Goal: Entertainment & Leisure: Consume media (video, audio)

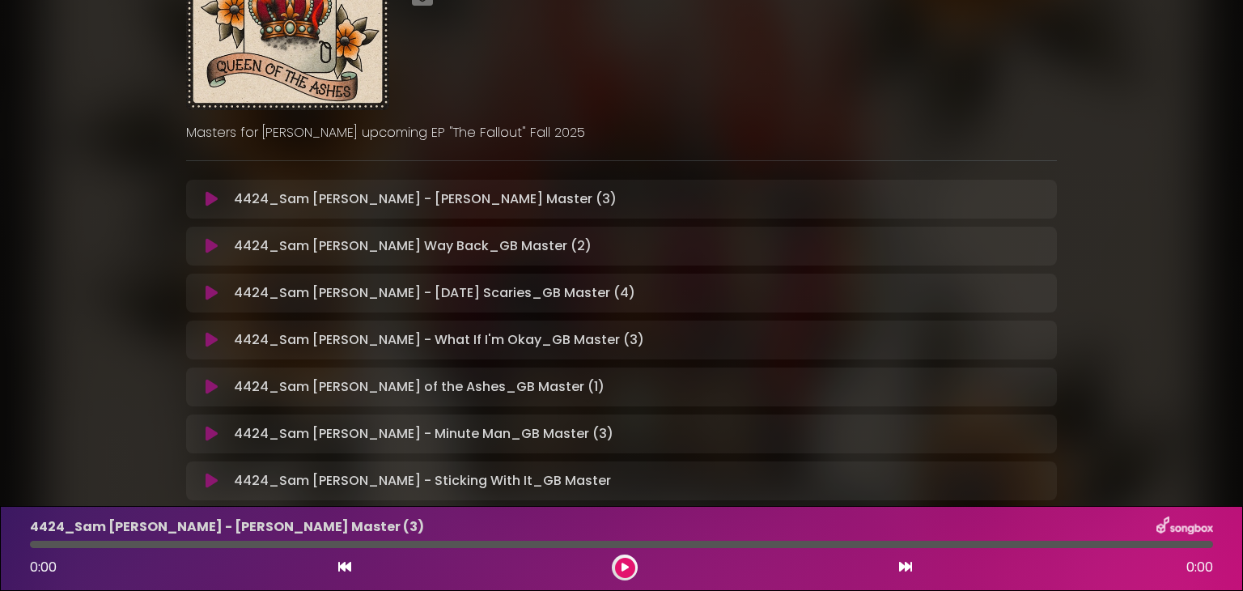
scroll to position [162, 0]
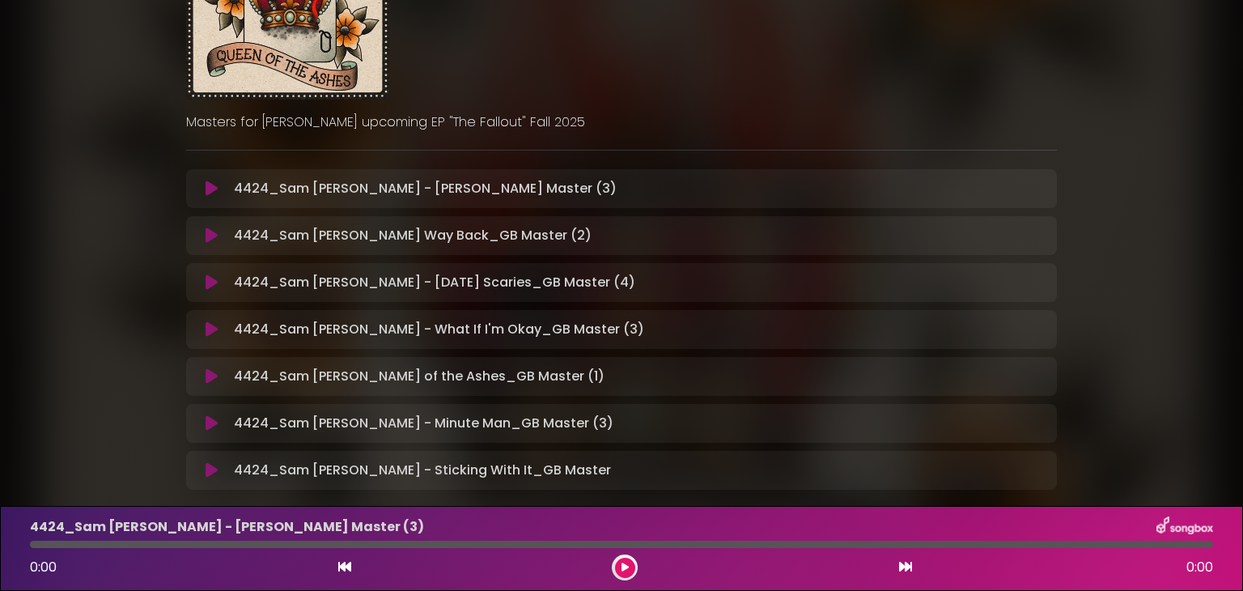
click at [210, 289] on icon at bounding box center [211, 282] width 12 height 16
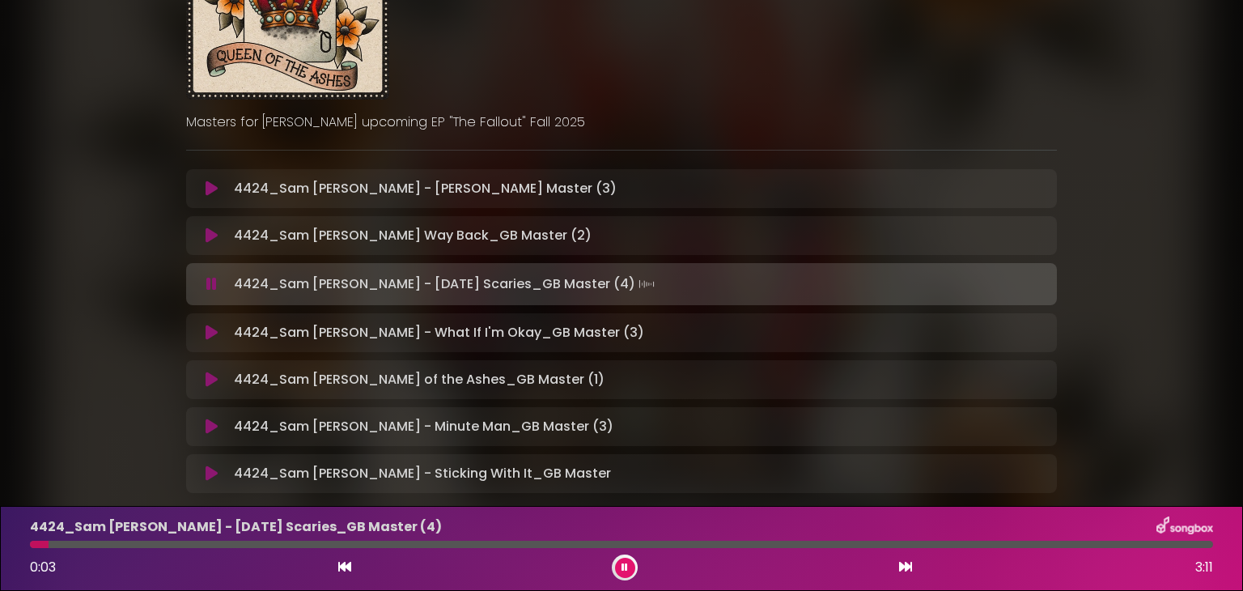
click at [214, 286] on icon at bounding box center [211, 284] width 11 height 16
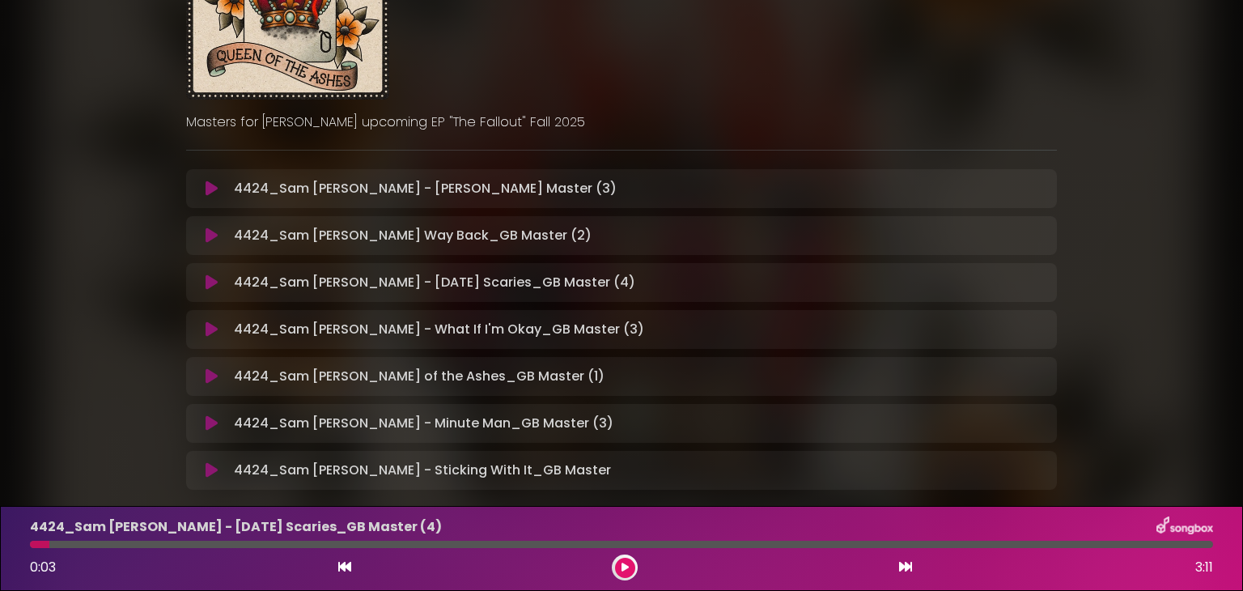
click at [211, 426] on icon at bounding box center [211, 423] width 12 height 16
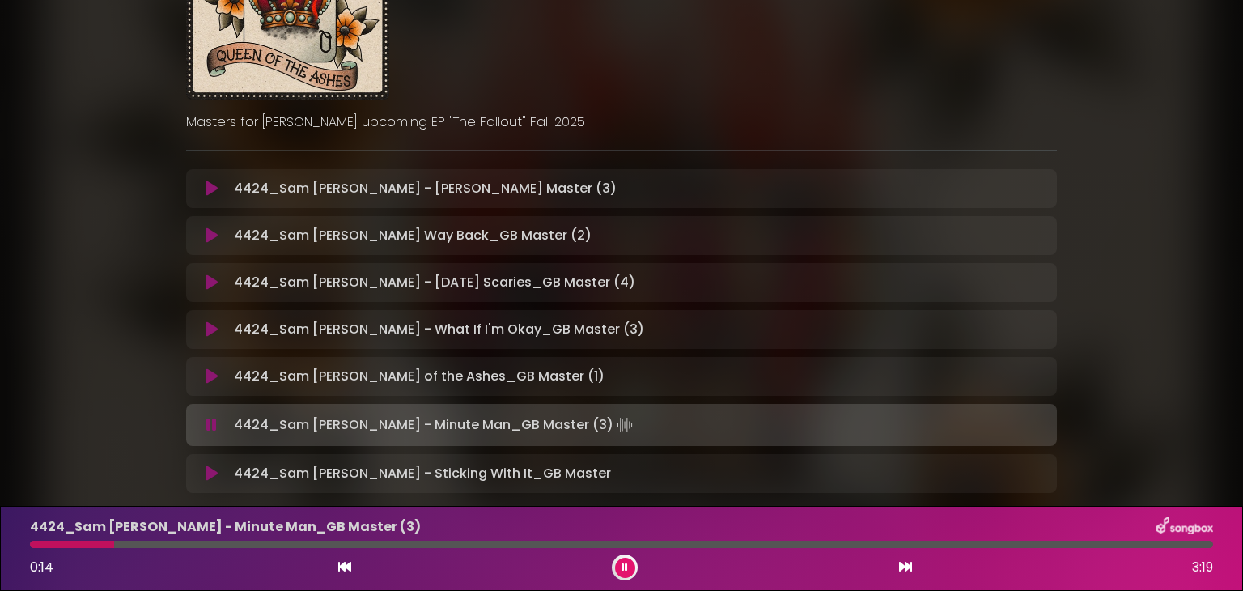
click at [1133, 341] on div "Fallout EP 2 [PERSON_NAME] ×" at bounding box center [621, 189] width 1068 height 663
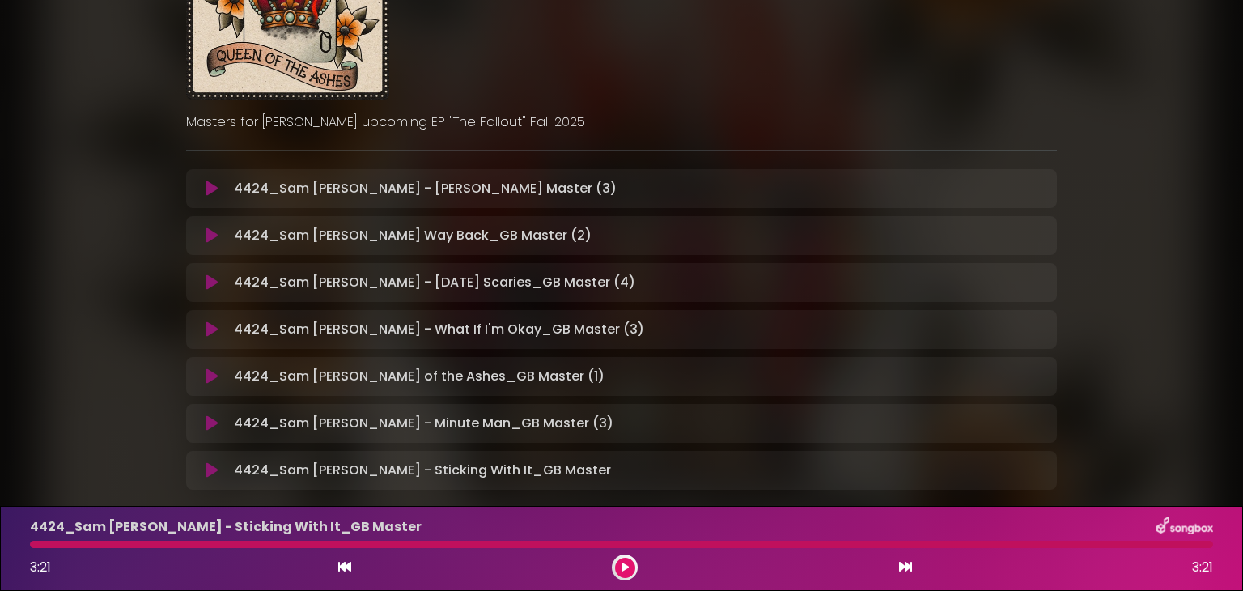
click at [207, 468] on icon at bounding box center [211, 470] width 12 height 16
click at [215, 233] on icon at bounding box center [211, 235] width 12 height 16
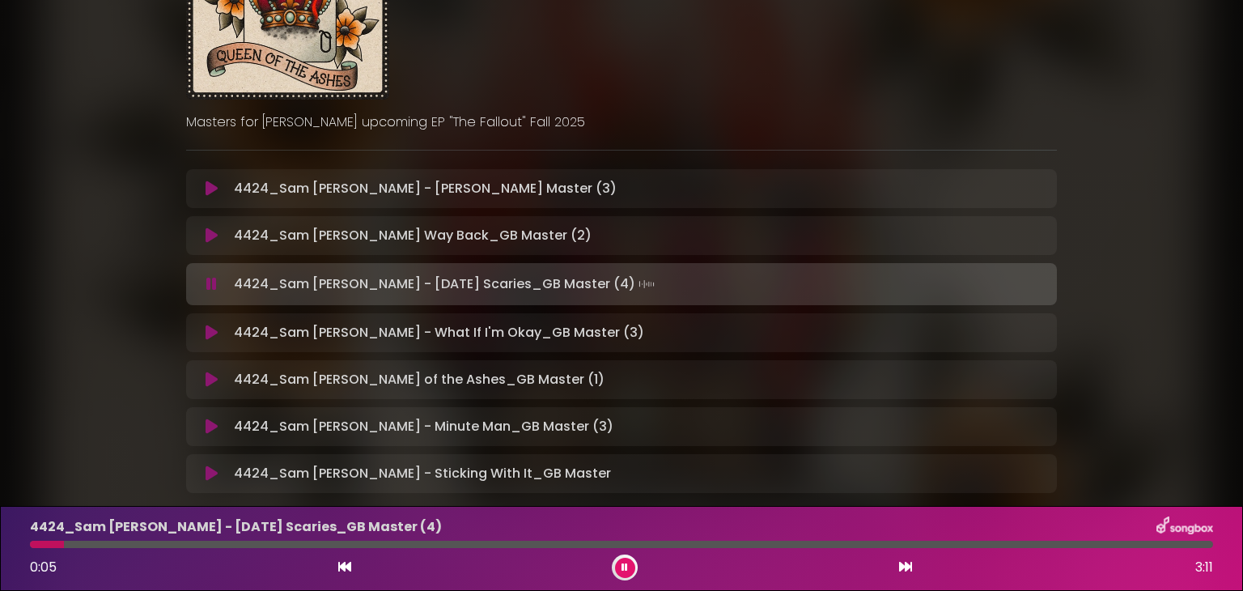
click at [213, 289] on icon at bounding box center [211, 284] width 11 height 16
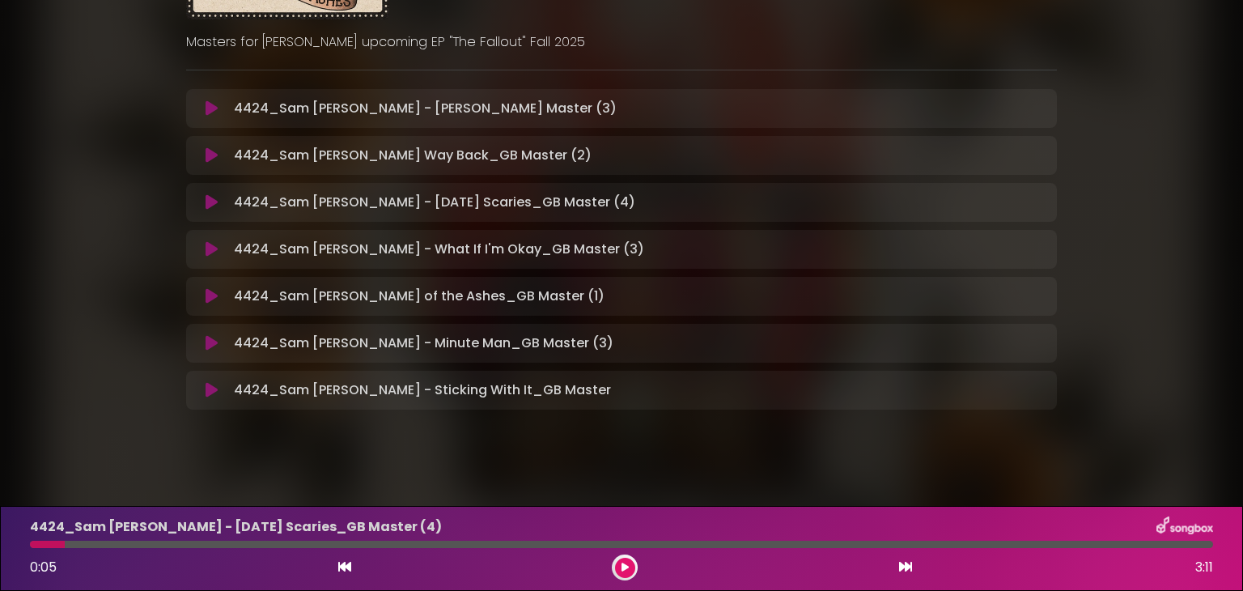
scroll to position [243, 0]
click at [214, 158] on icon at bounding box center [211, 154] width 12 height 16
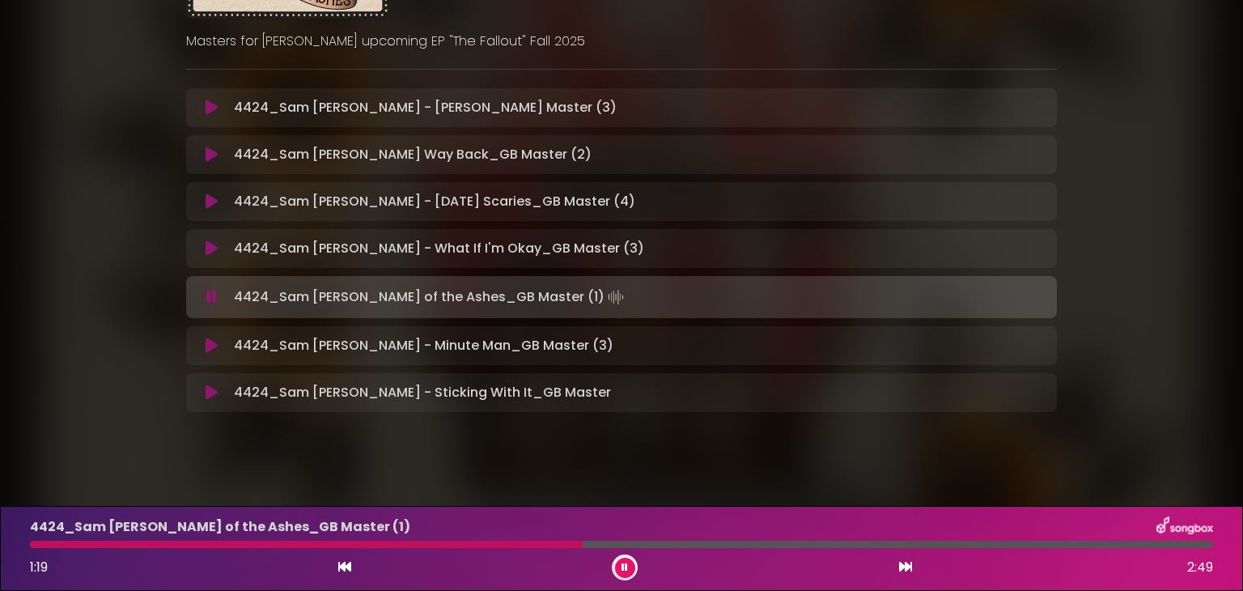
click at [212, 294] on icon at bounding box center [211, 297] width 11 height 16
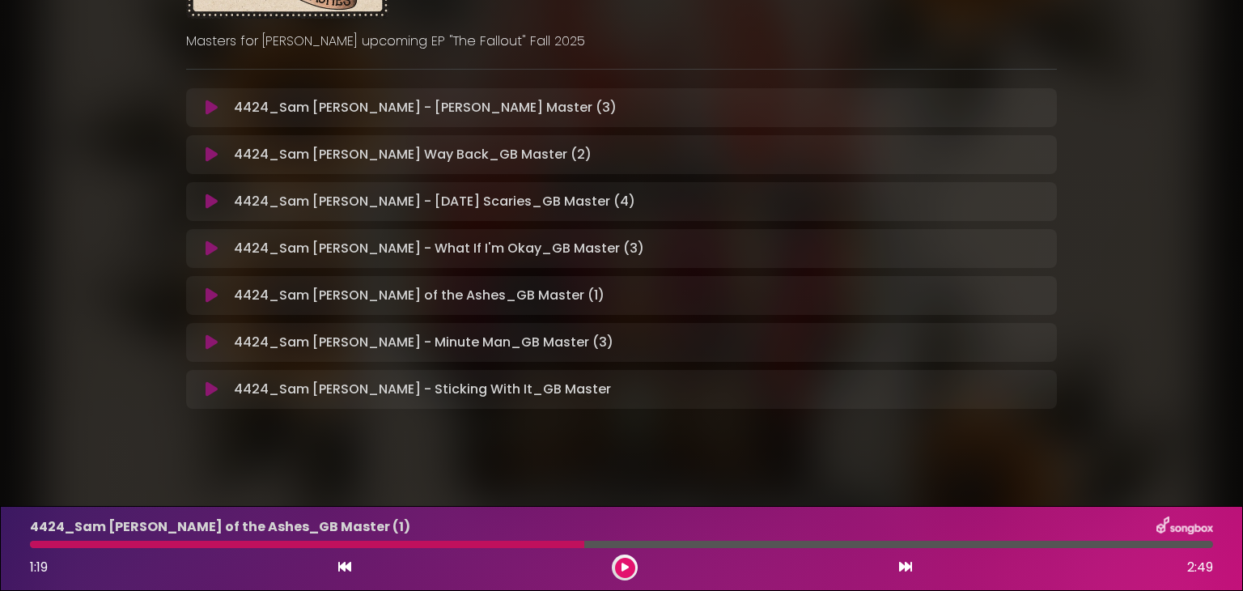
click at [212, 257] on div "4424_Sam [PERSON_NAME] - What If I'm Okay_GB Master (3) Loading Track..." at bounding box center [621, 248] width 870 height 39
click at [212, 249] on icon at bounding box center [211, 248] width 12 height 16
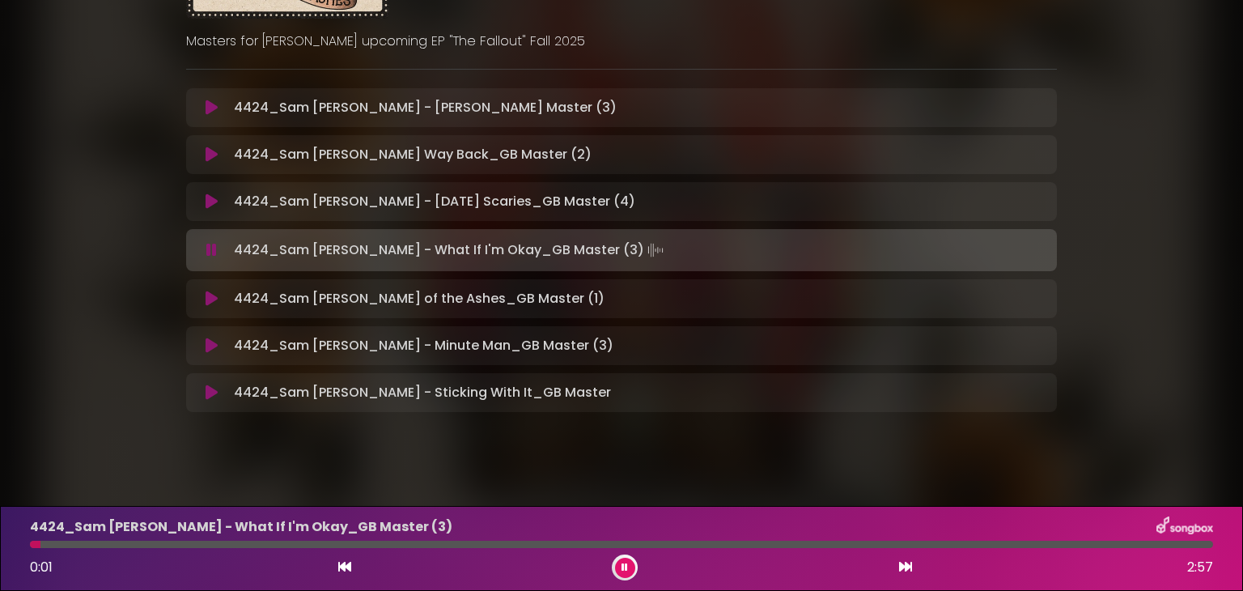
click at [212, 248] on icon at bounding box center [211, 250] width 11 height 16
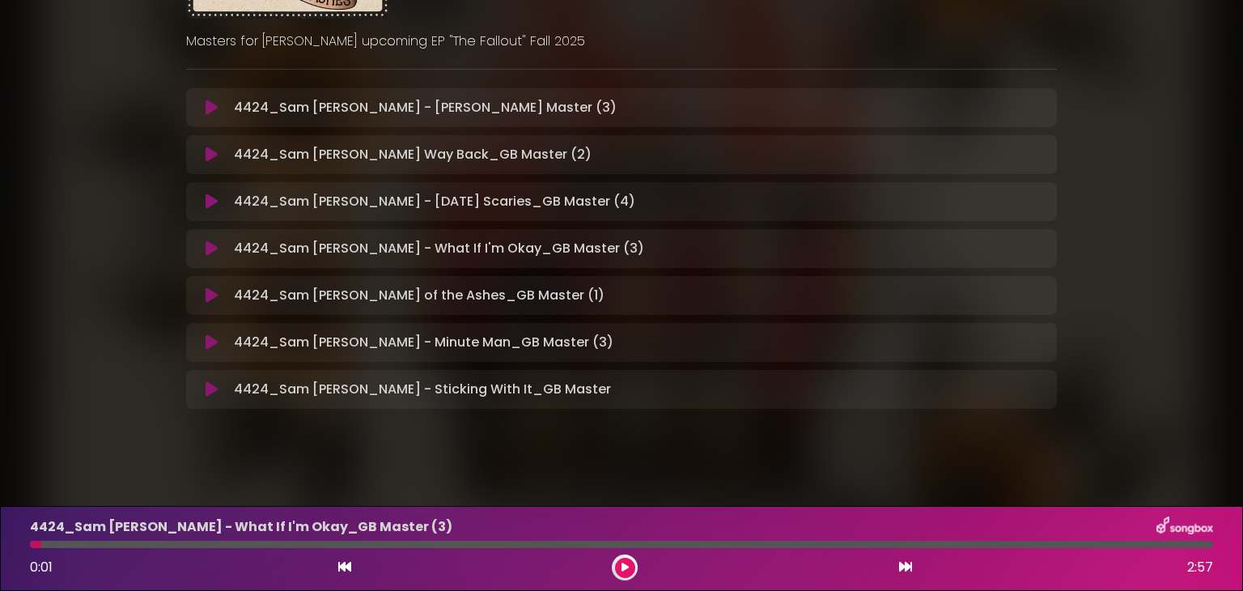
click at [211, 299] on icon at bounding box center [211, 295] width 12 height 16
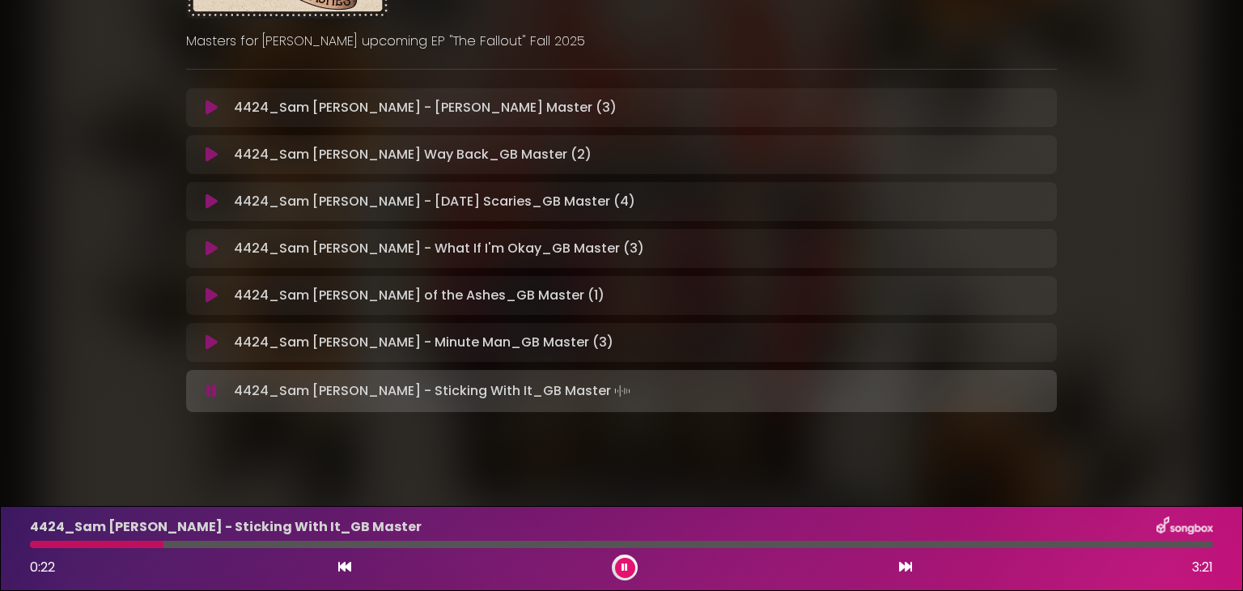
click at [217, 106] on button at bounding box center [212, 108] width 32 height 16
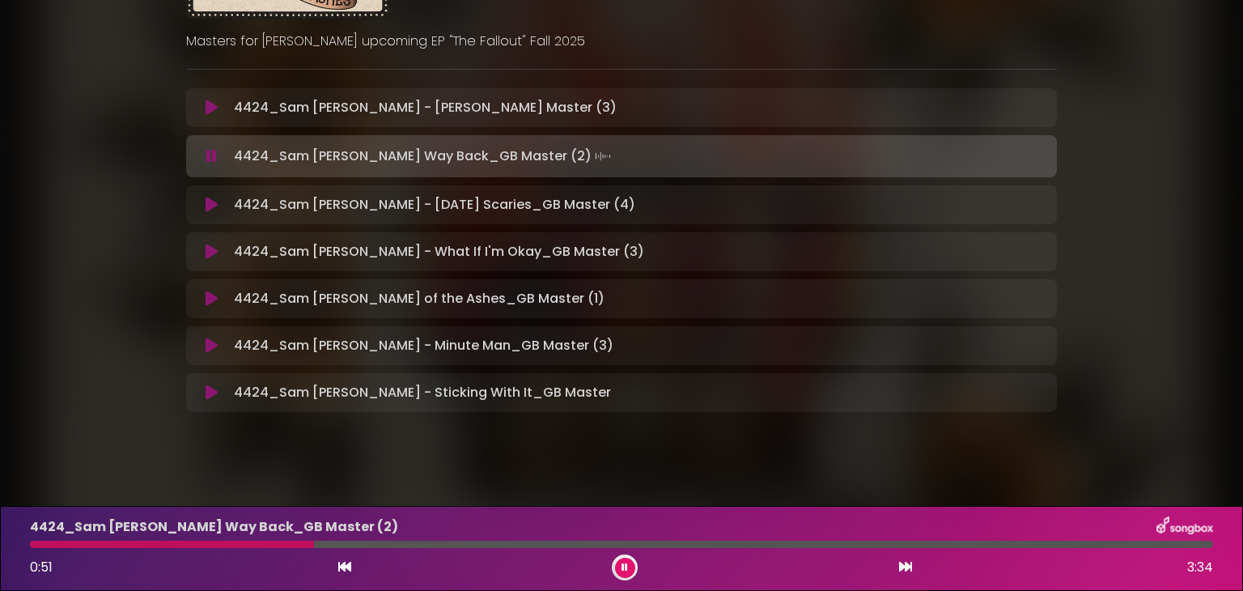
click at [209, 109] on icon at bounding box center [211, 108] width 12 height 16
